Goal: Transaction & Acquisition: Subscribe to service/newsletter

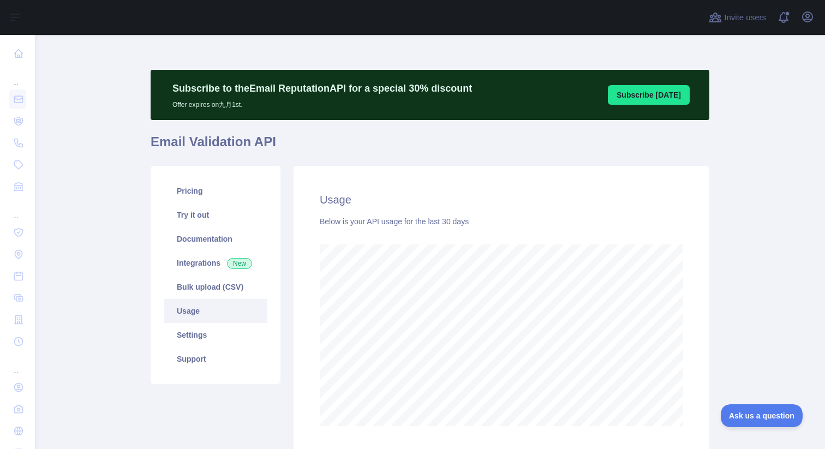
scroll to position [414, 782]
click at [786, 20] on span at bounding box center [788, 17] width 22 height 35
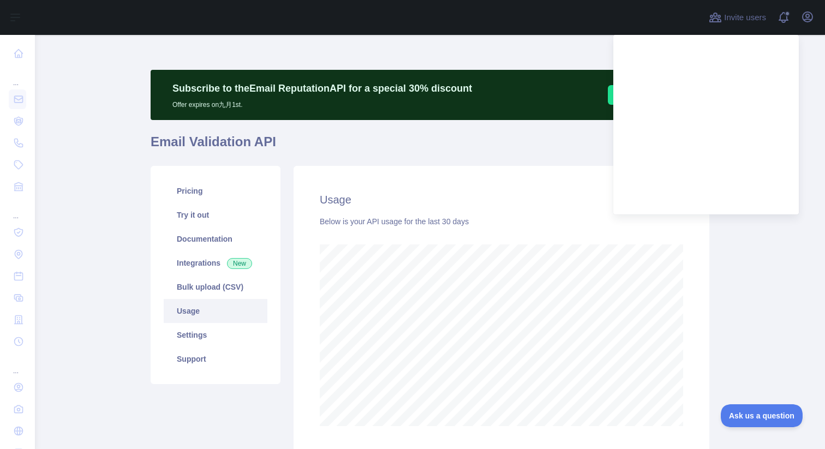
click at [765, 224] on main "Subscribe to the Email Reputation API for a special 30 % discount Offer expires…" at bounding box center [430, 242] width 790 height 414
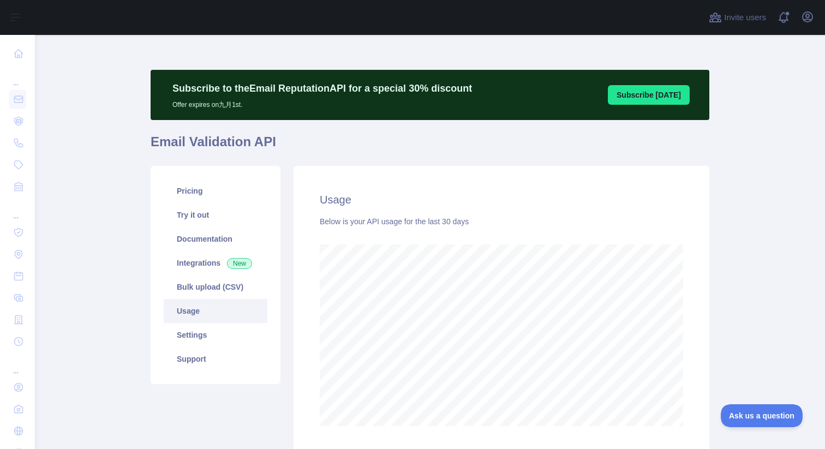
scroll to position [545186, 544819]
